Goal: Information Seeking & Learning: Find specific fact

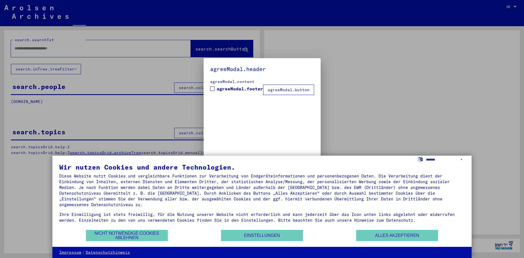
click at [79, 50] on div at bounding box center [262, 129] width 524 height 258
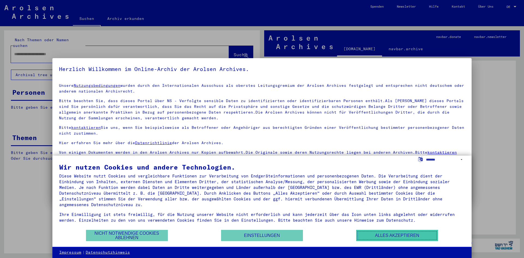
click at [395, 237] on button "Alles akzeptieren" at bounding box center [397, 235] width 82 height 11
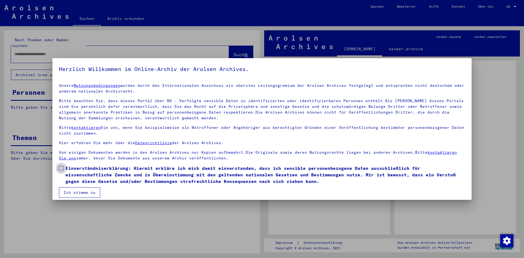
click at [62, 167] on span at bounding box center [61, 168] width 4 height 4
click at [78, 195] on button "Ich stimme zu" at bounding box center [79, 192] width 41 height 10
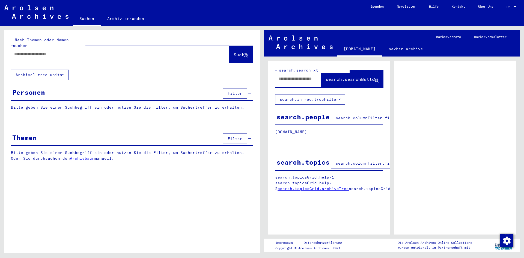
click at [108, 51] on input "text" at bounding box center [115, 54] width 202 height 6
type input "**********"
click at [234, 52] on span "Suche" at bounding box center [241, 54] width 14 height 5
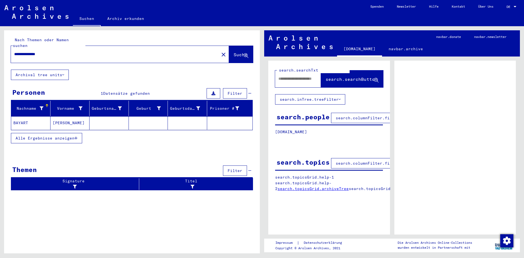
click at [60, 136] on span "Alle Ergebnisse anzeigen" at bounding box center [45, 138] width 59 height 5
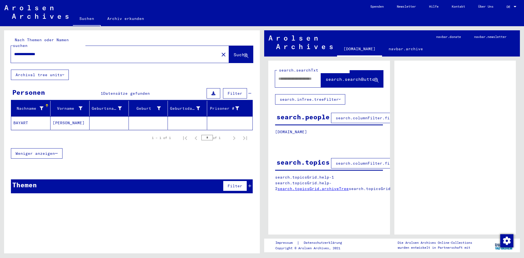
click at [64, 118] on mat-cell "[PERSON_NAME]" at bounding box center [69, 122] width 39 height 13
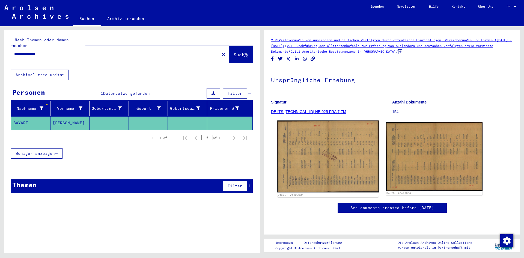
click at [317, 152] on img at bounding box center [327, 157] width 101 height 72
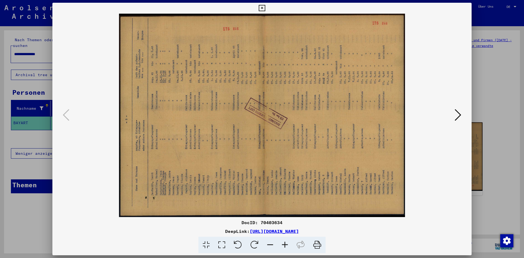
click at [461, 117] on icon at bounding box center [458, 114] width 7 height 13
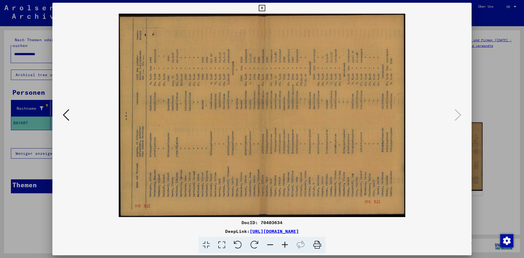
click at [262, 8] on icon at bounding box center [262, 8] width 6 height 7
